Goal: Task Accomplishment & Management: Use online tool/utility

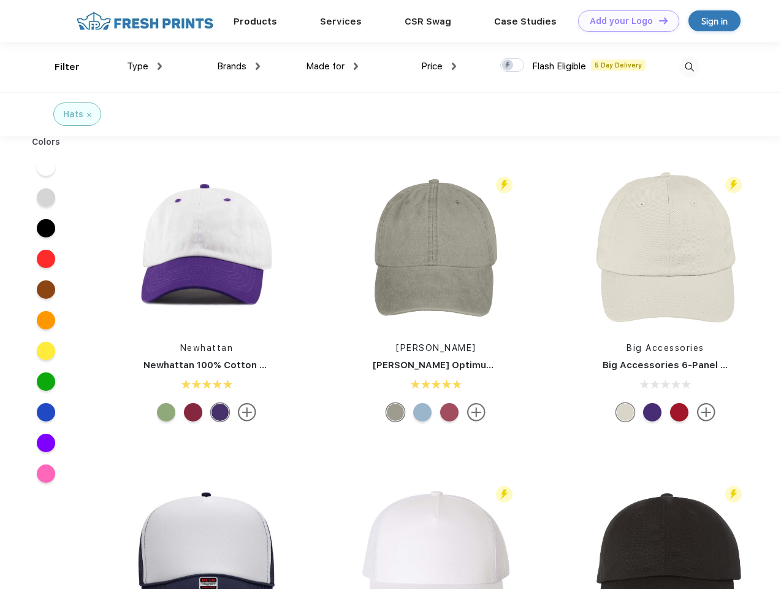
scroll to position [1, 0]
click at [624, 21] on link "Add your Logo Design Tool" at bounding box center [628, 20] width 101 height 21
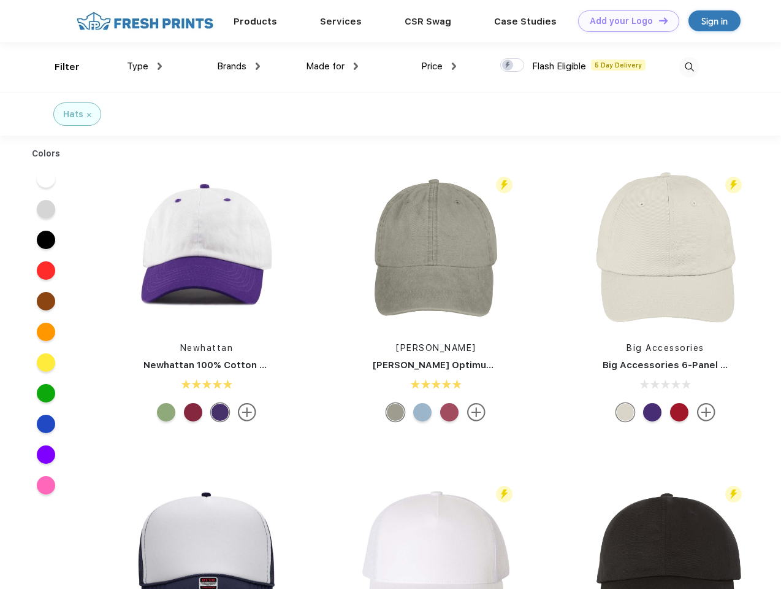
click at [0, 0] on div "Design Tool" at bounding box center [0, 0] width 0 height 0
click at [658, 20] on link "Add your Logo Design Tool" at bounding box center [628, 20] width 101 height 21
click at [59, 67] on div "Filter" at bounding box center [67, 67] width 25 height 14
click at [145, 66] on span "Type" at bounding box center [137, 66] width 21 height 11
click at [239, 66] on span "Brands" at bounding box center [231, 66] width 29 height 11
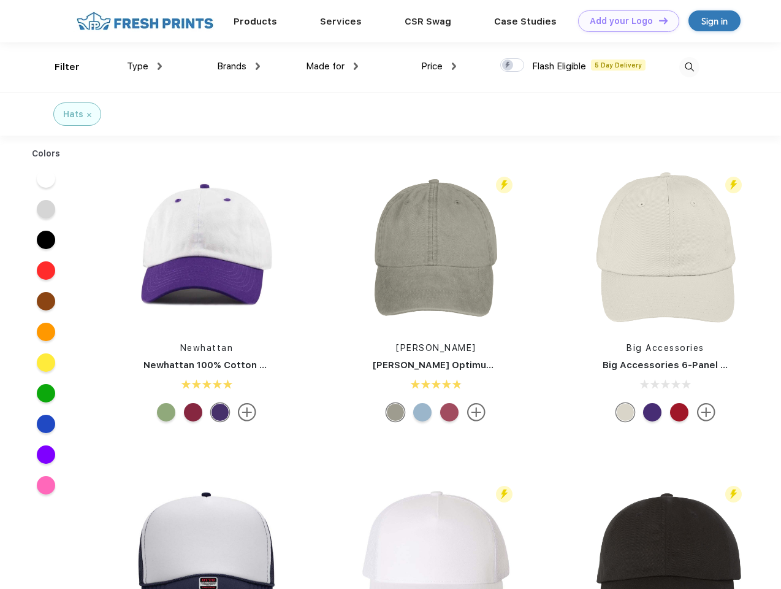
click at [332, 66] on span "Made for" at bounding box center [325, 66] width 39 height 11
click at [439, 66] on span "Price" at bounding box center [431, 66] width 21 height 11
click at [513, 66] on div at bounding box center [512, 64] width 24 height 13
click at [508, 66] on input "checkbox" at bounding box center [504, 62] width 8 height 8
click at [689, 67] on img at bounding box center [689, 67] width 20 height 20
